Goal: Navigation & Orientation: Find specific page/section

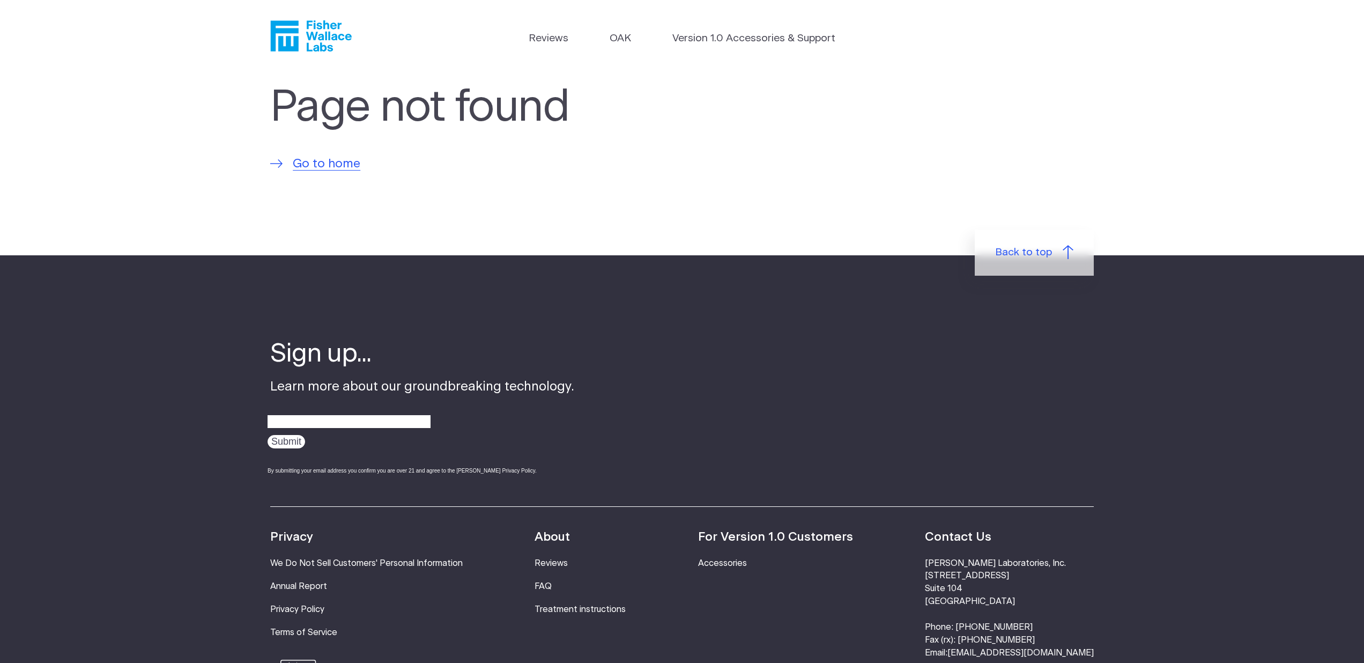
click at [321, 31] on icon "Fisher Wallace" at bounding box center [310, 35] width 81 height 31
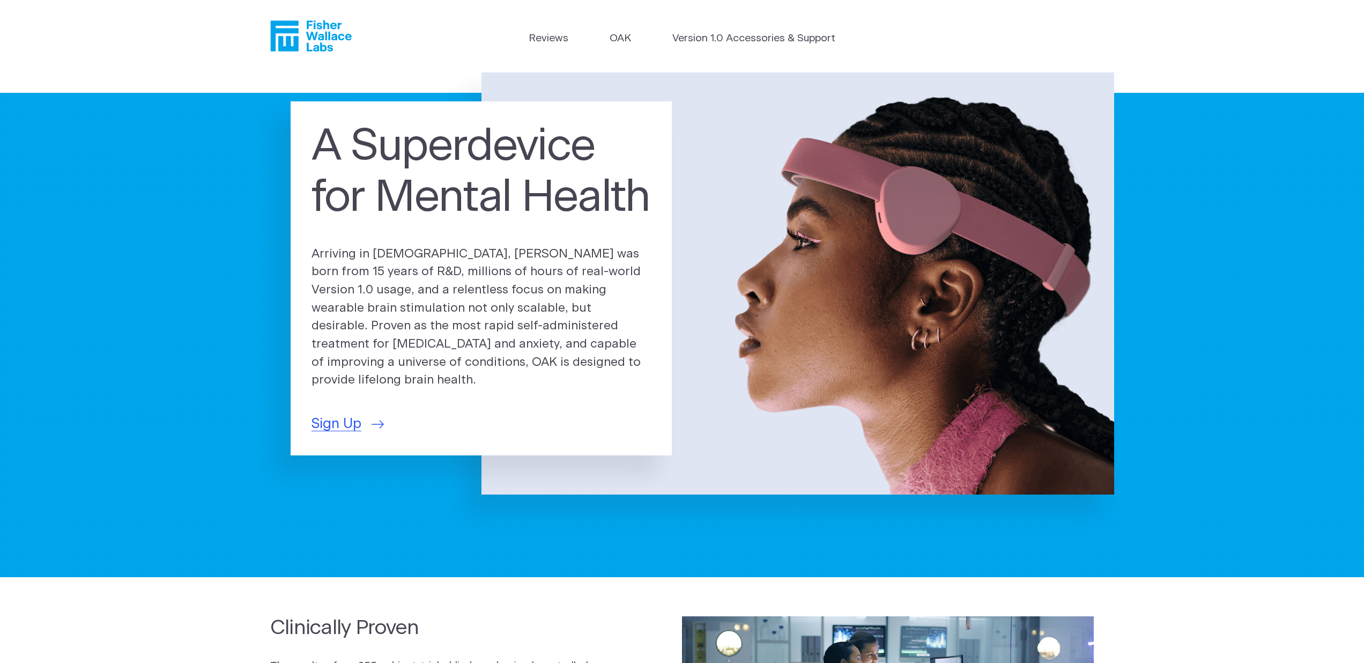
click at [615, 28] on header "Reviews OAK Version 1.0 Accessories & Support" at bounding box center [682, 36] width 1364 height 72
click at [618, 35] on link "OAK" at bounding box center [619, 39] width 21 height 16
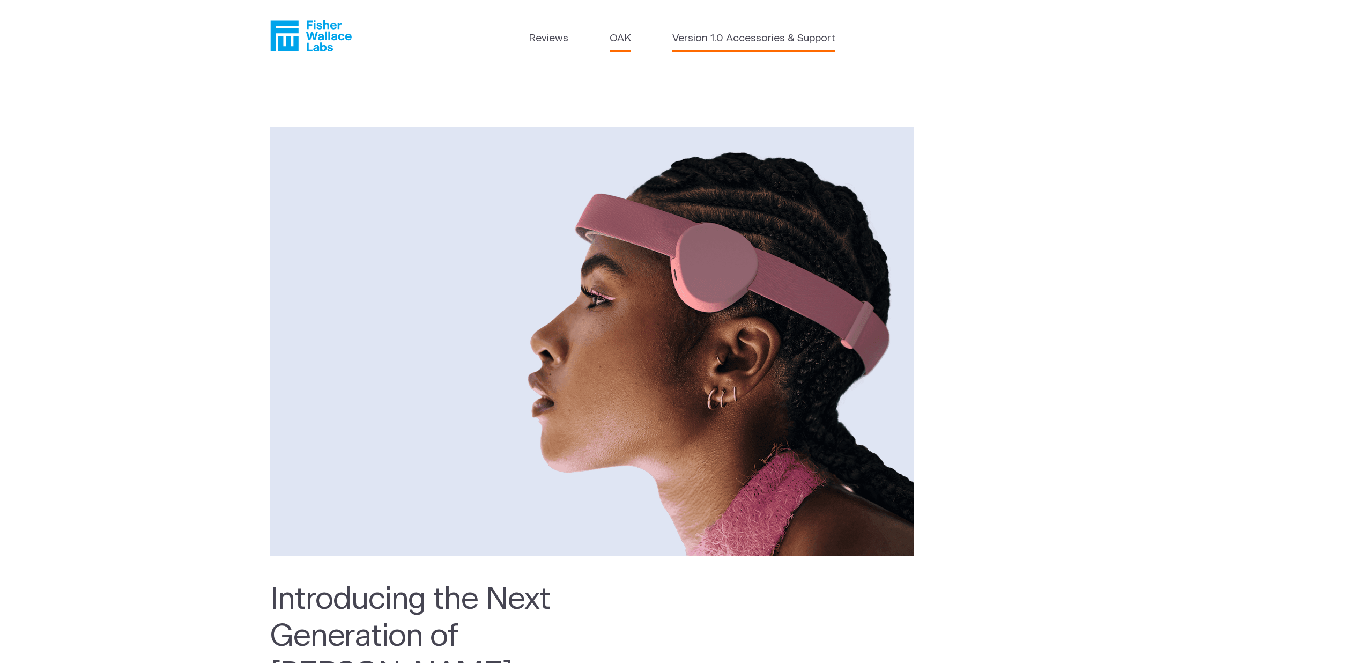
click at [740, 39] on link "Version 1.0 Accessories & Support" at bounding box center [753, 39] width 163 height 16
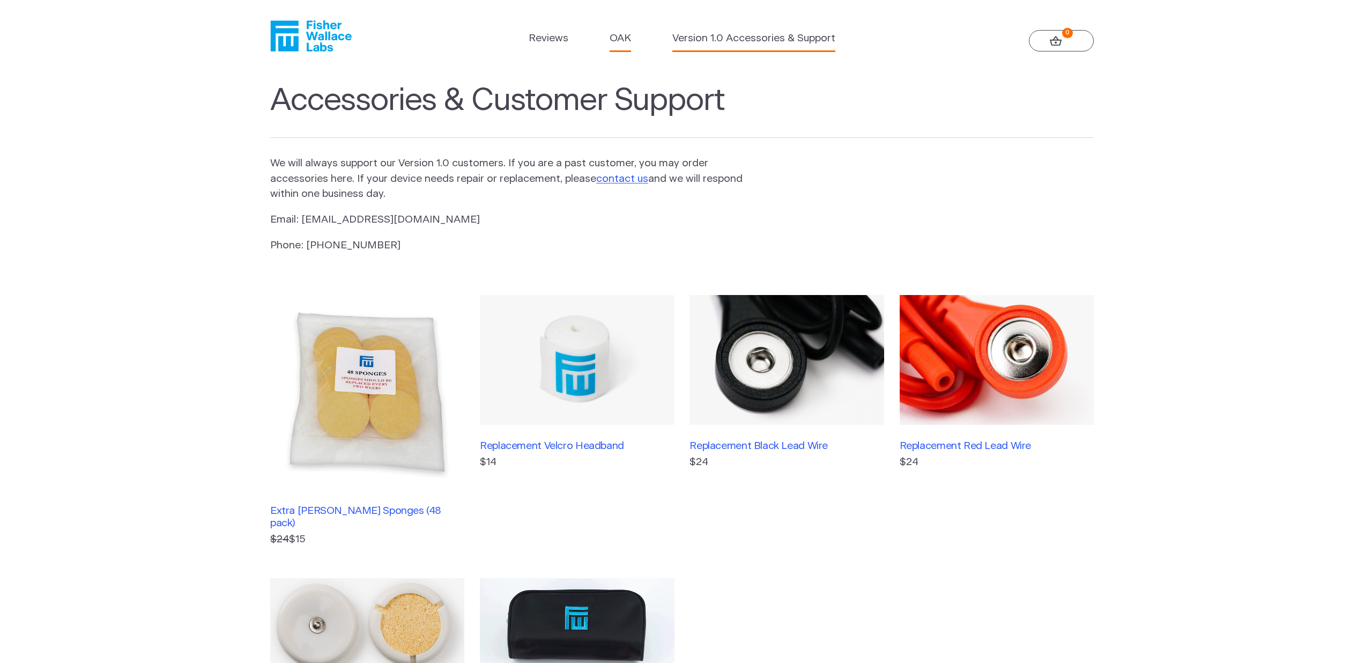
click at [623, 34] on link "OAK" at bounding box center [619, 39] width 21 height 16
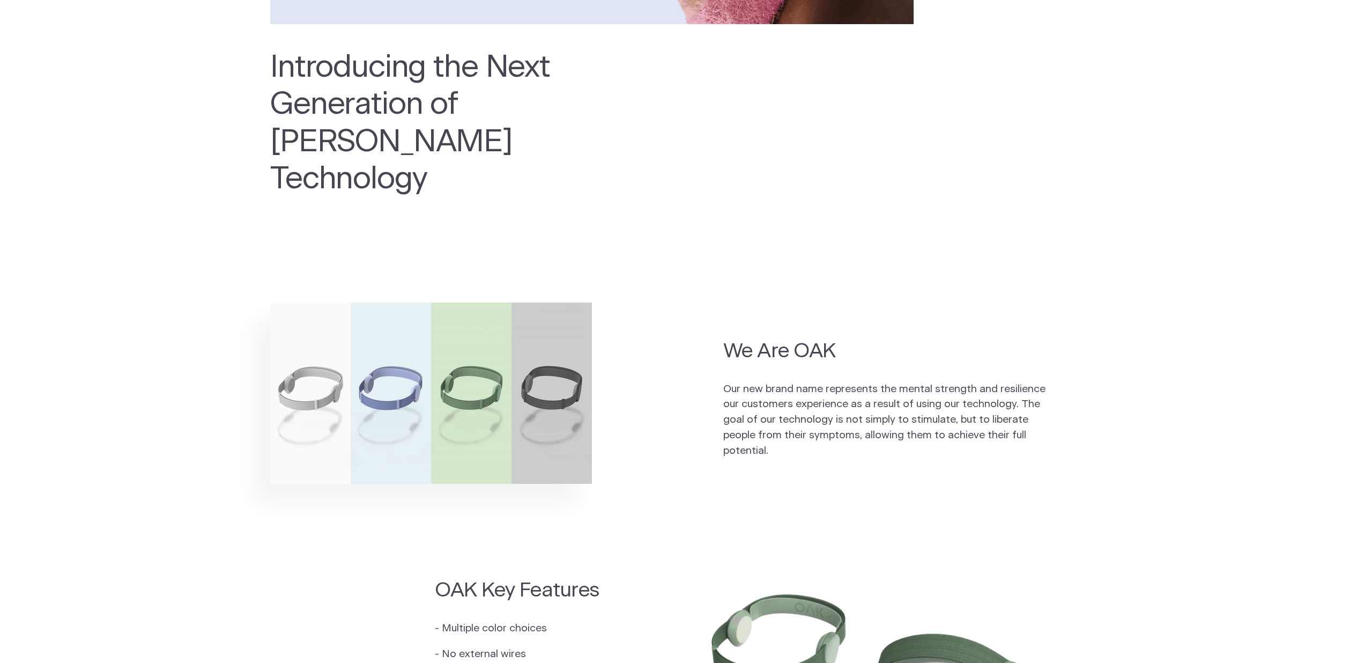
scroll to position [755, 0]
